Goal: Task Accomplishment & Management: Manage account settings

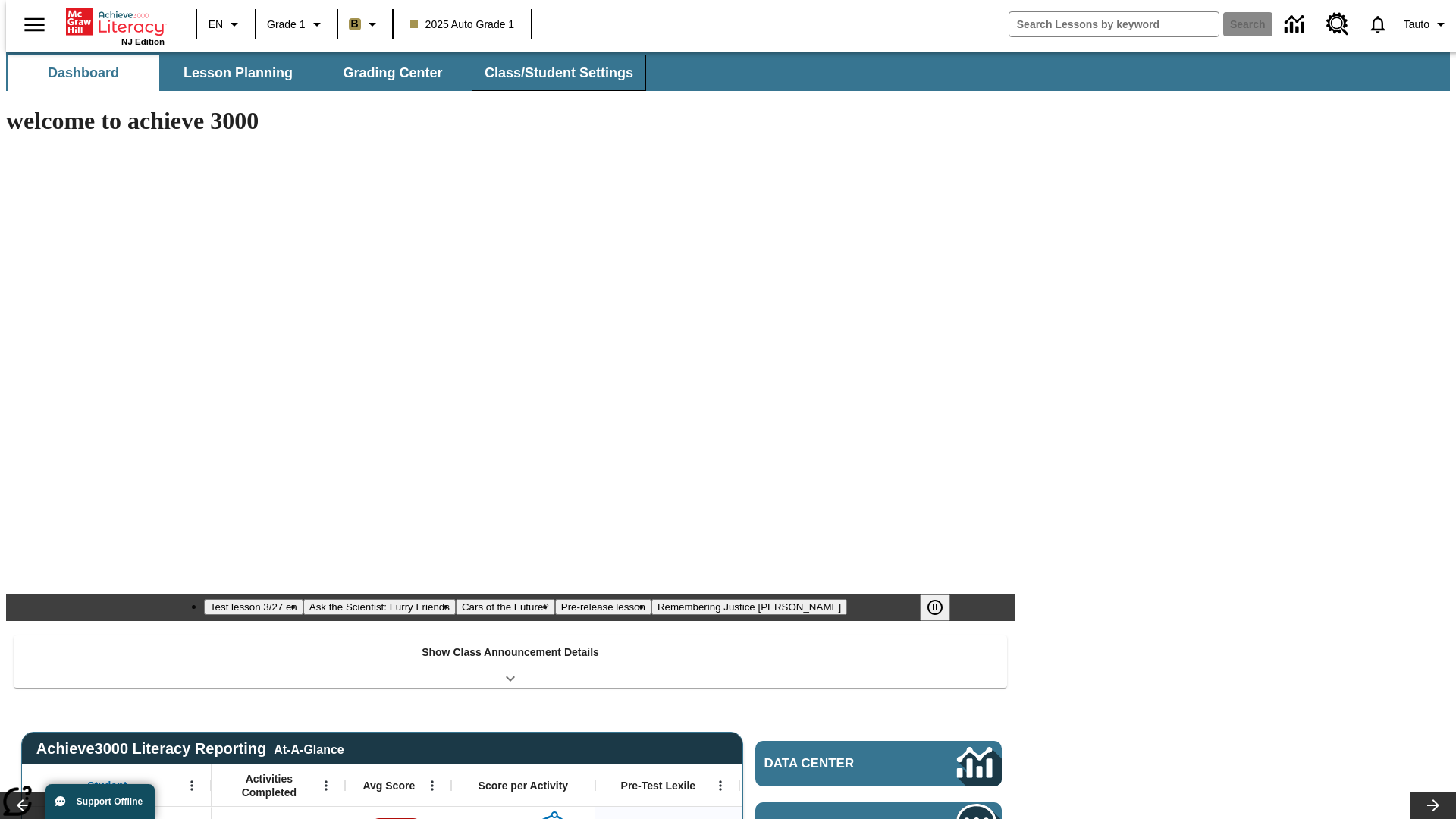
click at [550, 72] on button "Class/Student Settings" at bounding box center [559, 72] width 175 height 37
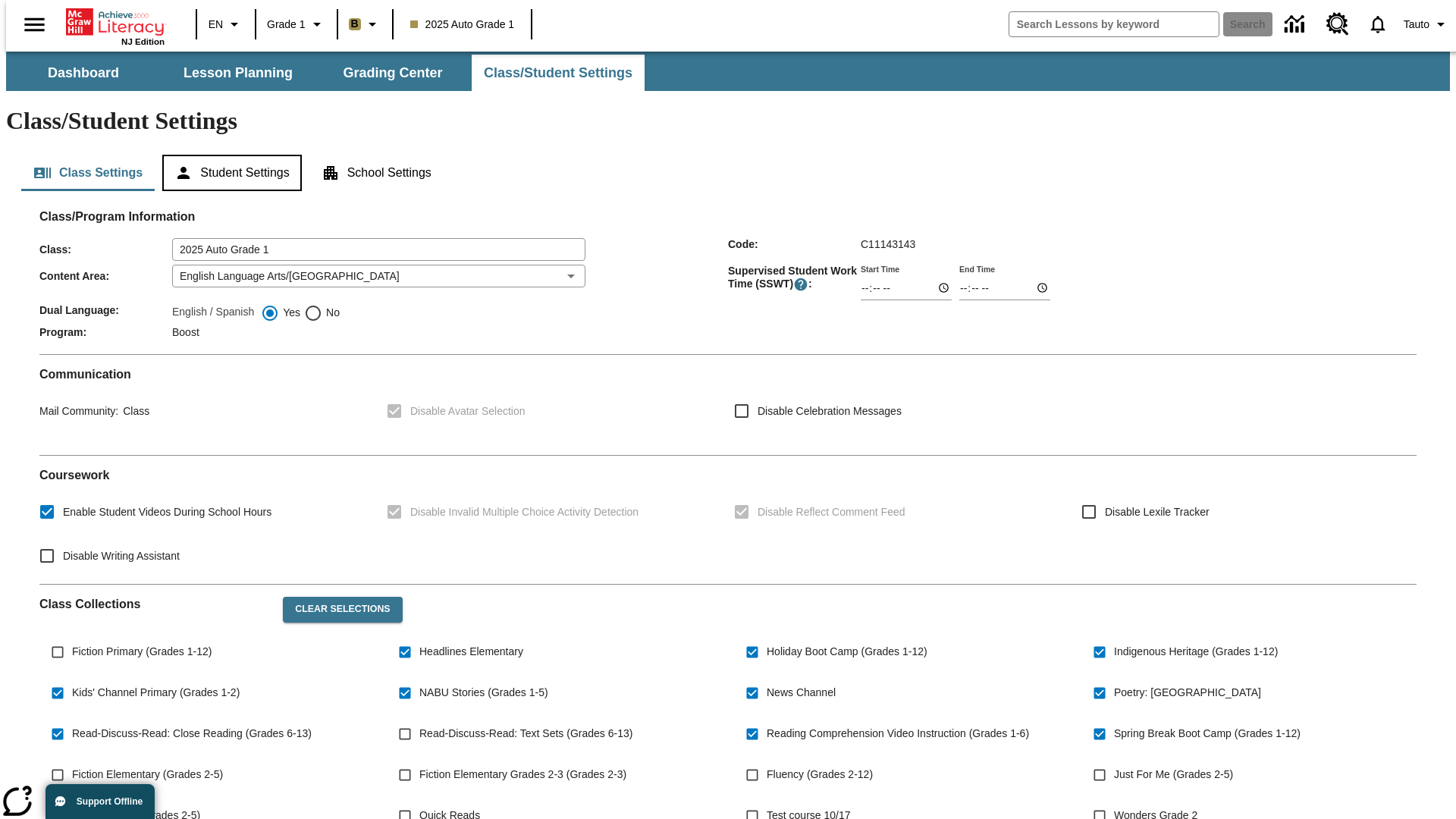
click at [228, 155] on button "Student Settings" at bounding box center [231, 173] width 139 height 37
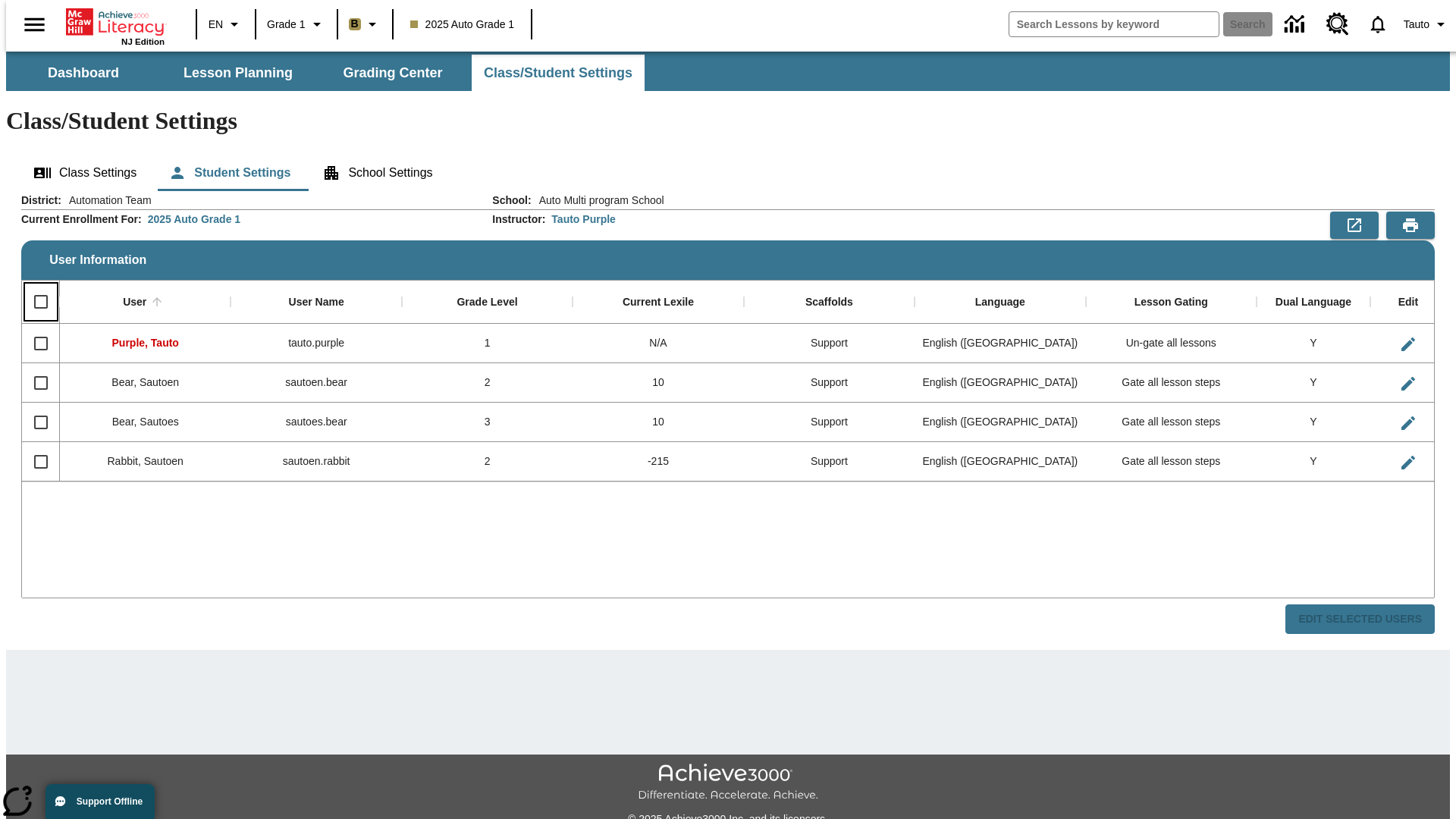
click at [34, 286] on input "Select all rows" at bounding box center [41, 302] width 32 height 32
checkbox input "true"
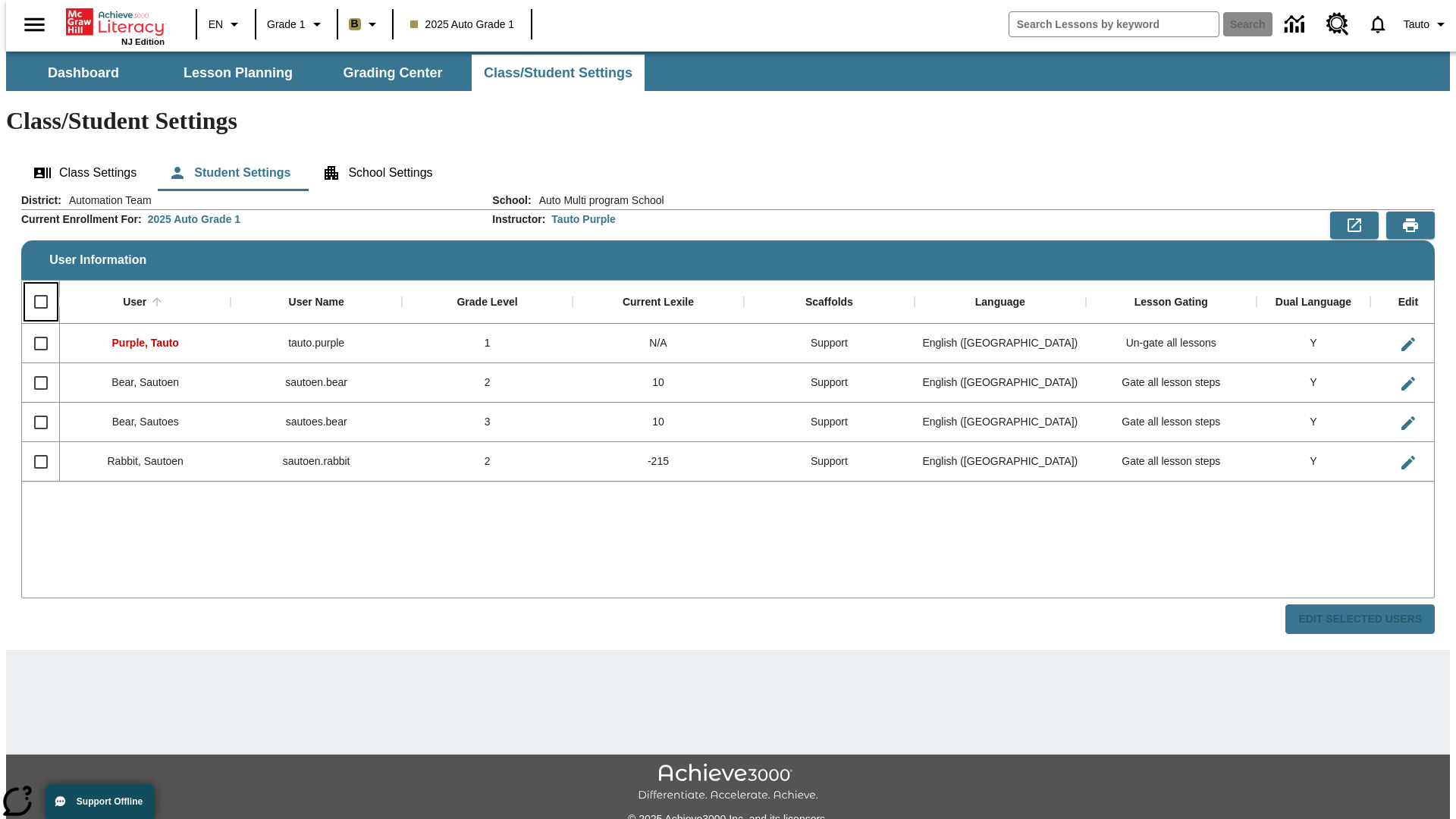
checkbox input "true"
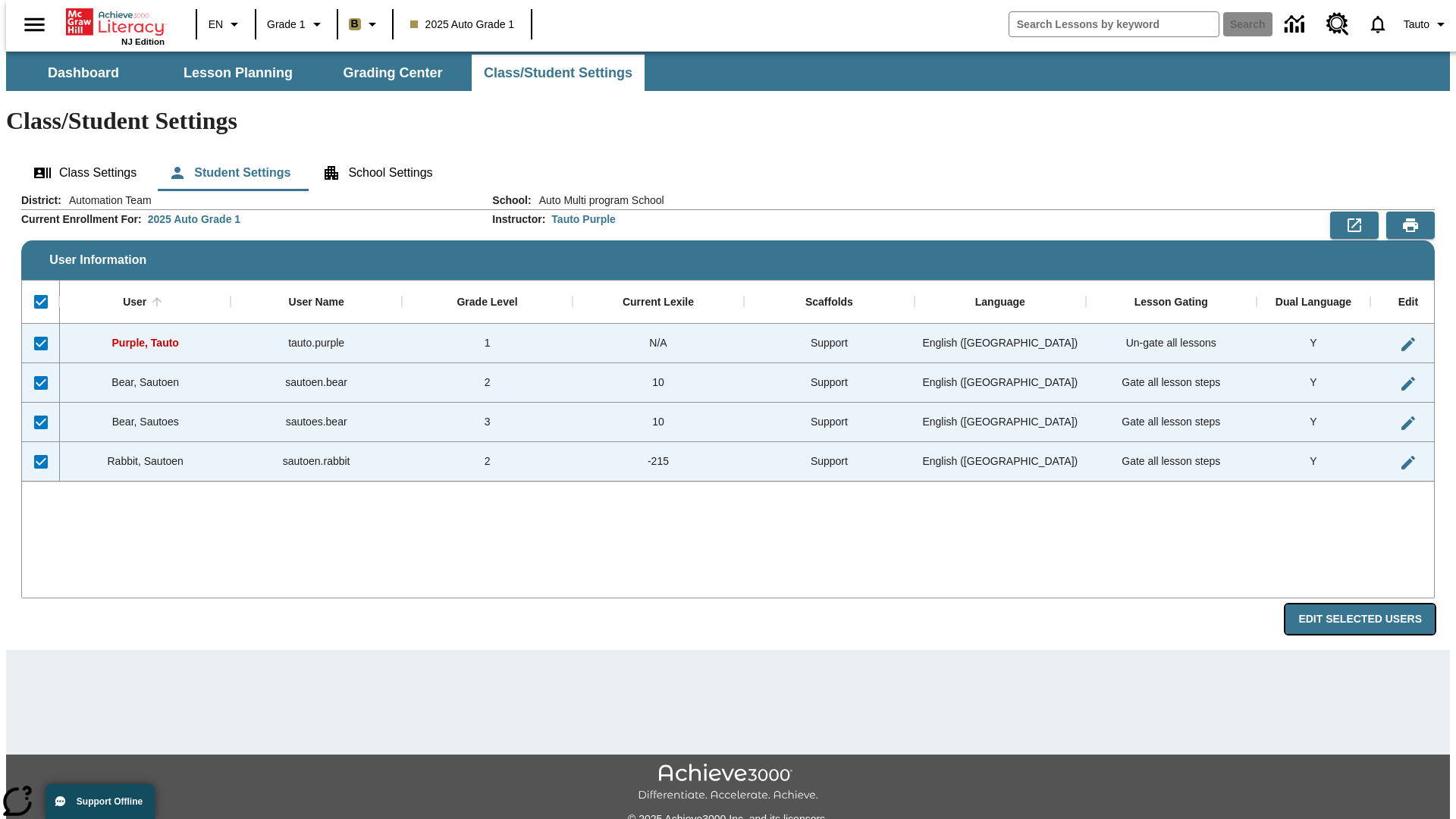
click at [1372, 605] on button "Edit Selected Users" at bounding box center [1360, 619] width 149 height 30
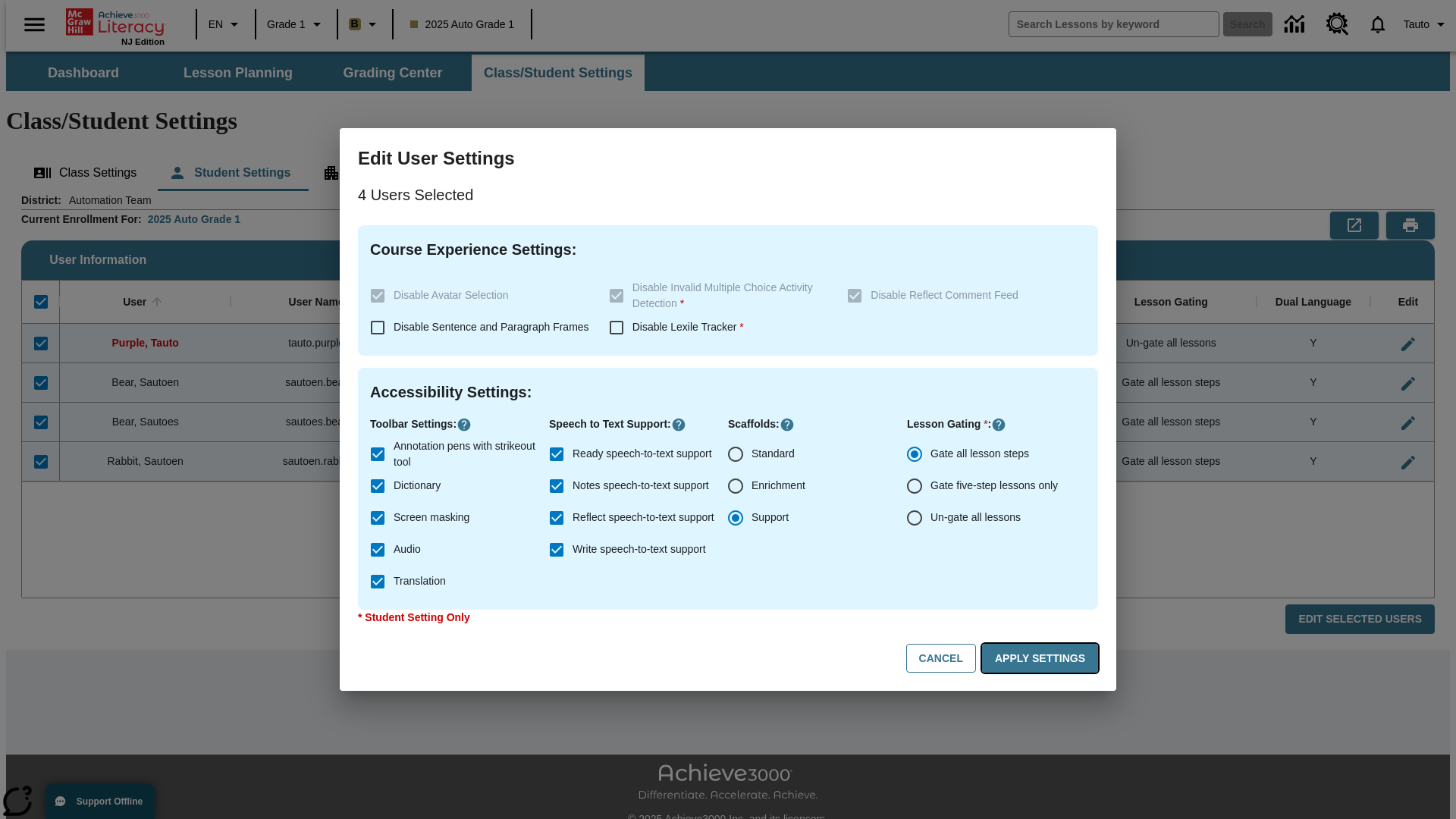
click at [1043, 658] on button "Apply Settings" at bounding box center [1040, 658] width 116 height 30
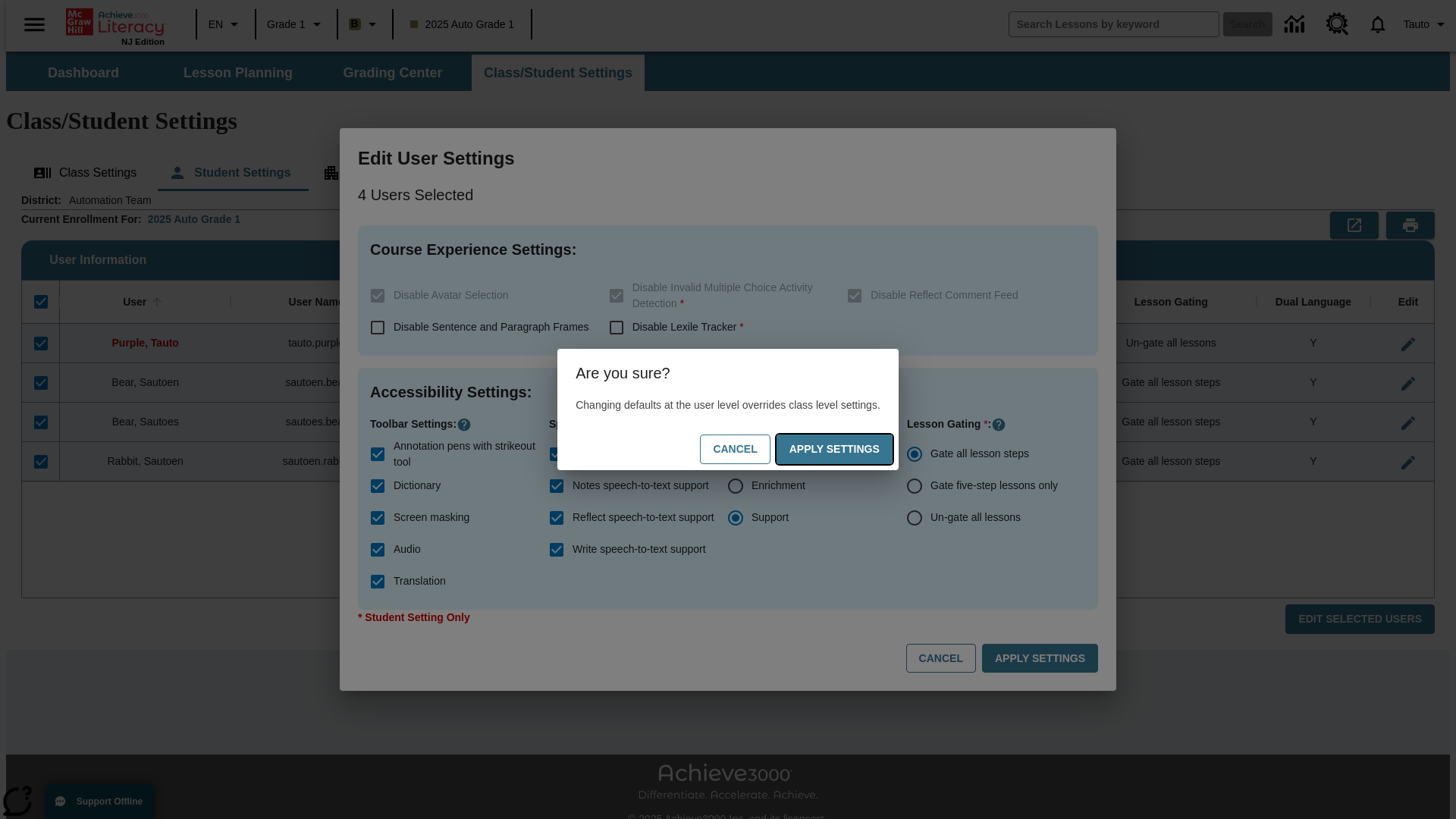
click at [849, 449] on button "Apply Settings" at bounding box center [834, 450] width 116 height 30
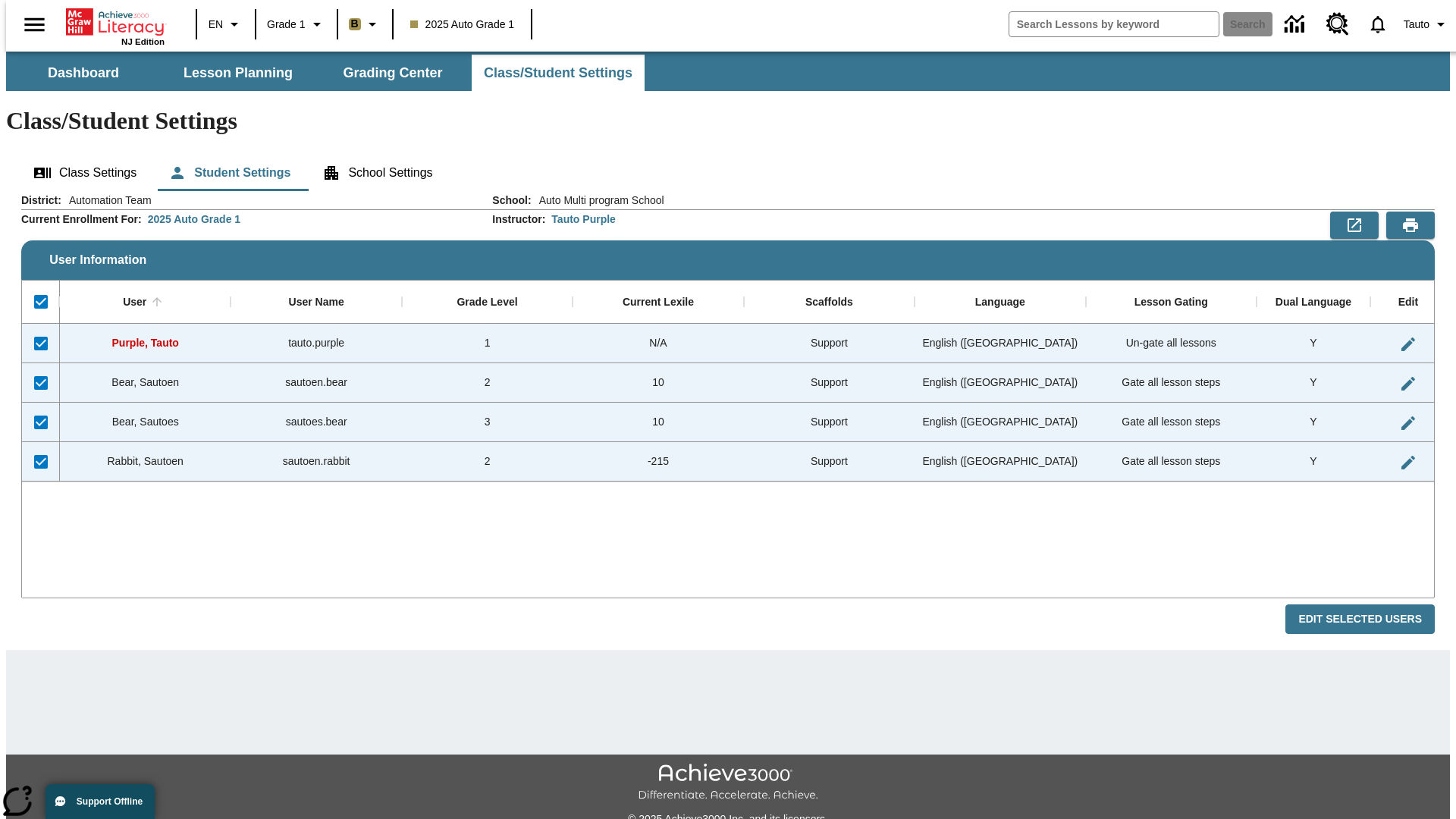
checkbox input "false"
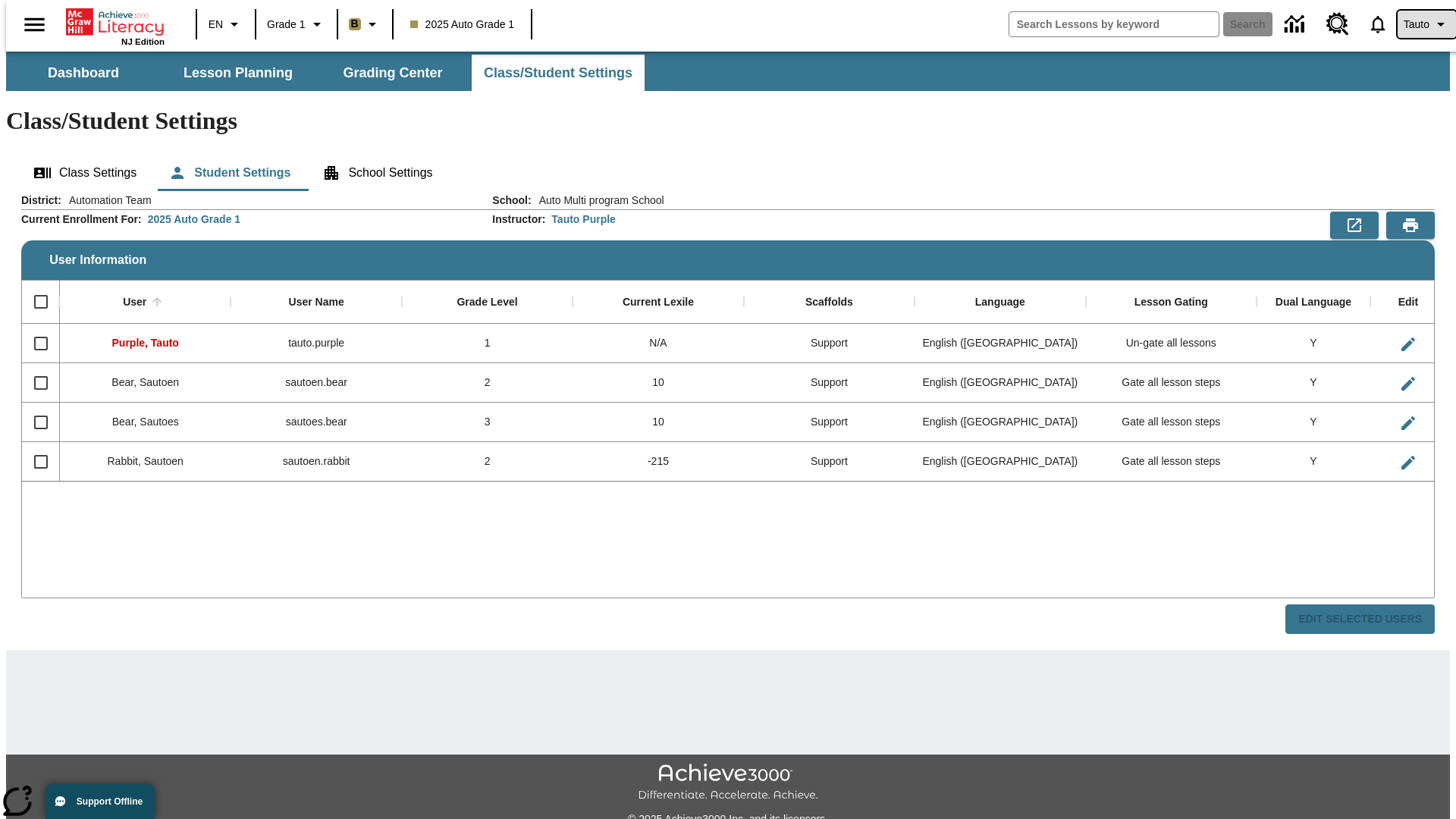
click at [1419, 24] on span "Tauto" at bounding box center [1417, 25] width 26 height 16
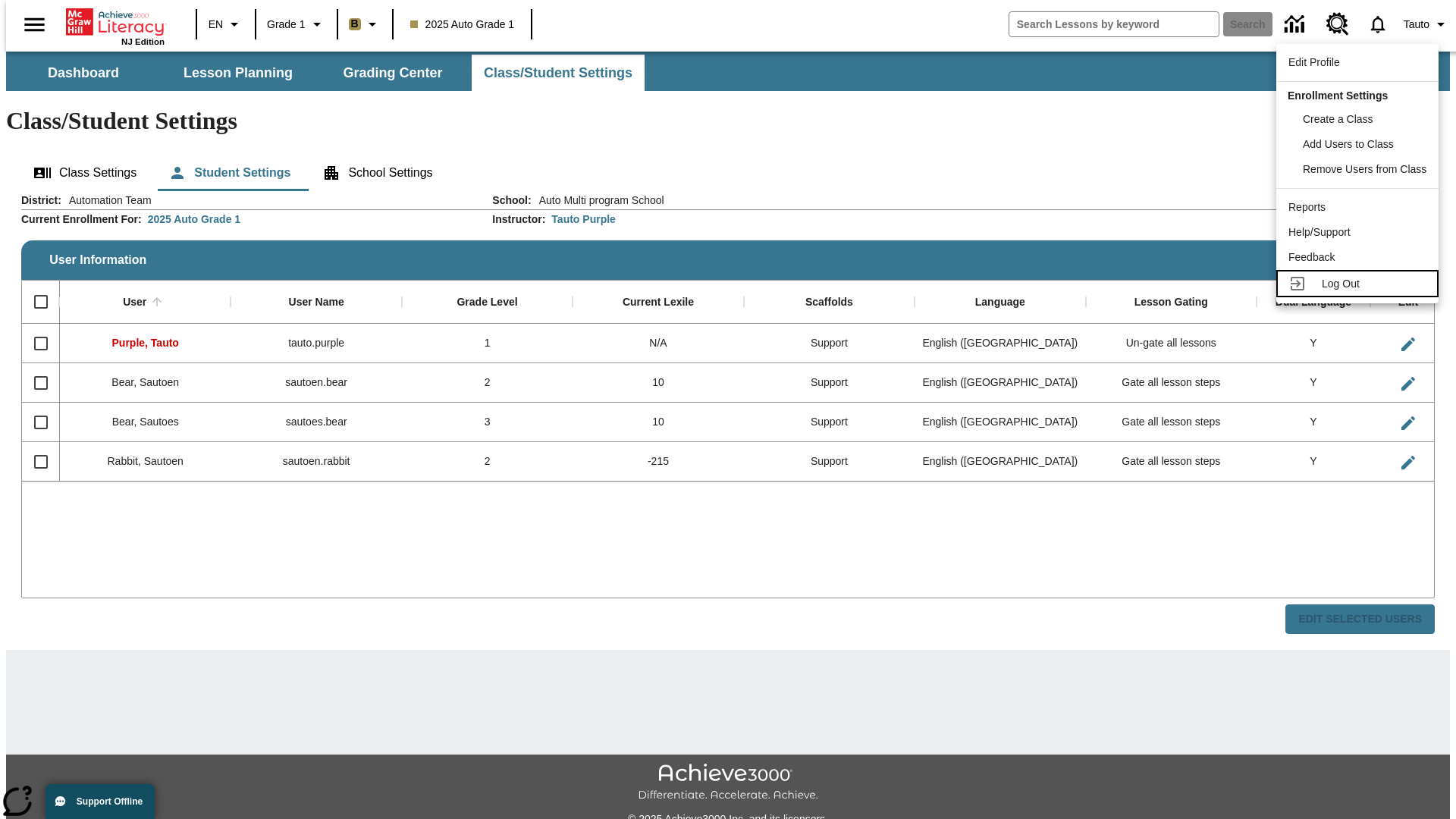
click at [1360, 284] on span "Log Out" at bounding box center [1341, 283] width 38 height 12
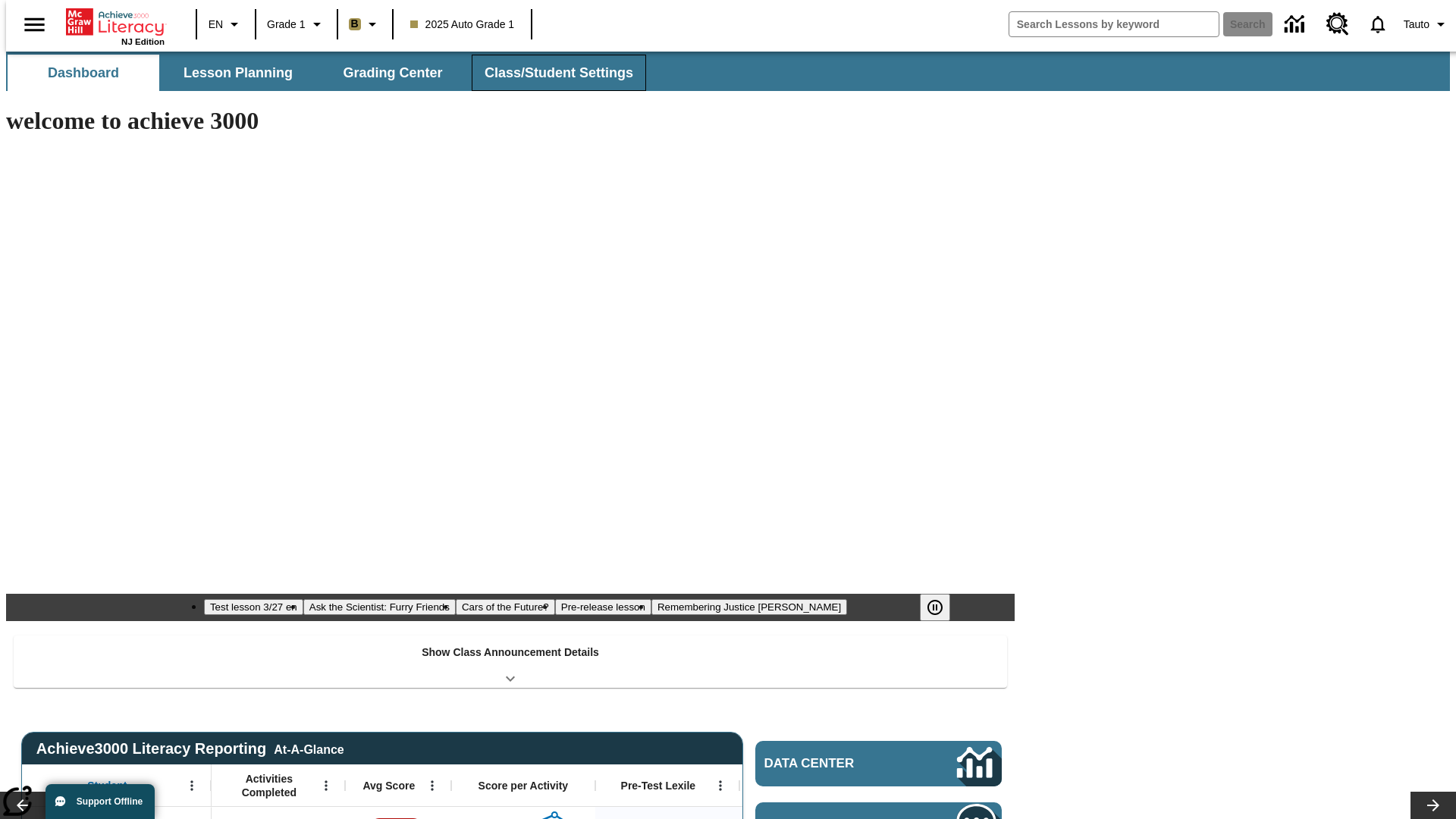
click at [550, 72] on button "Class/Student Settings" at bounding box center [559, 72] width 175 height 37
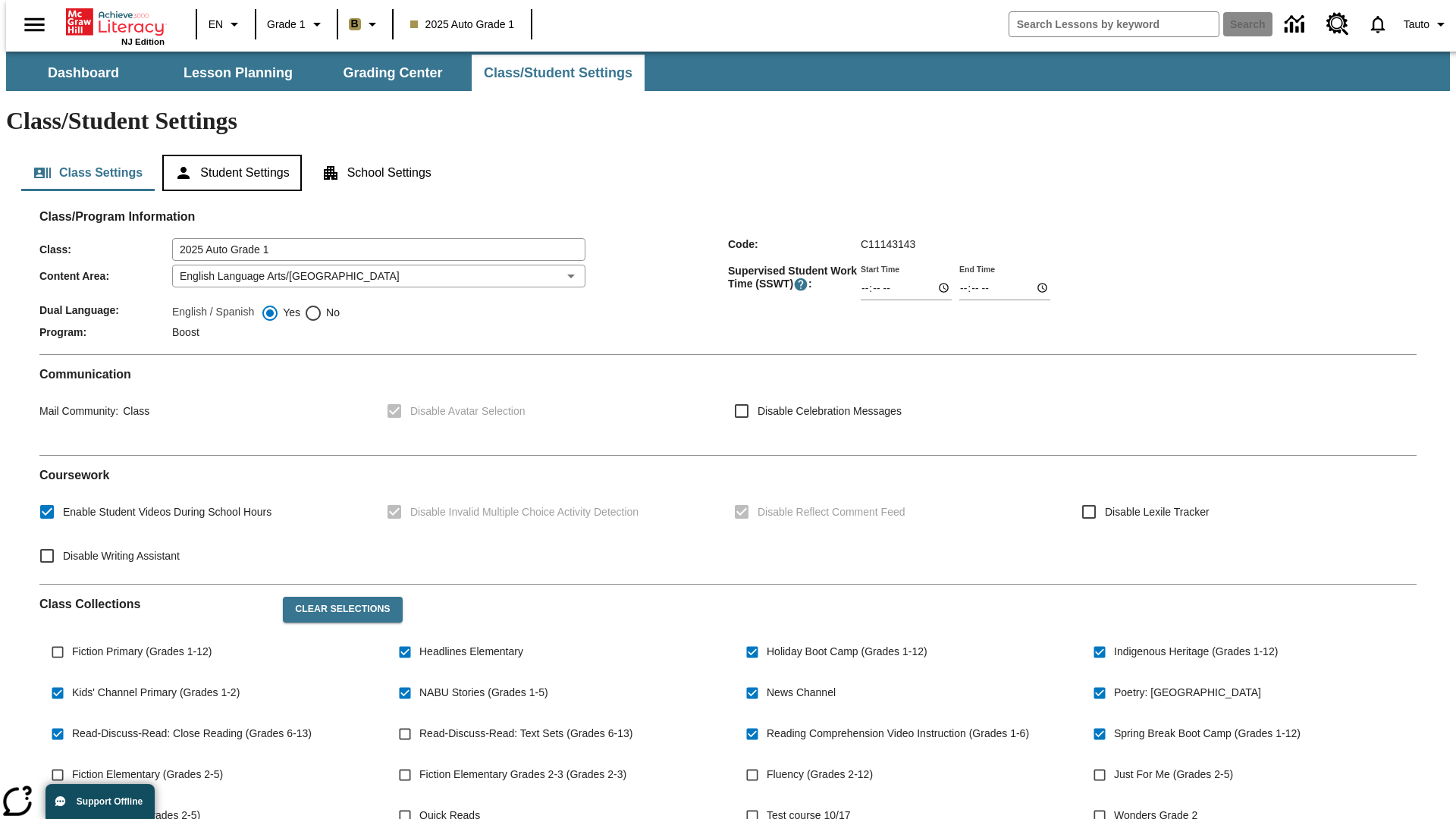
click at [228, 155] on button "Student Settings" at bounding box center [231, 173] width 139 height 37
